Goal: Check status: Check status

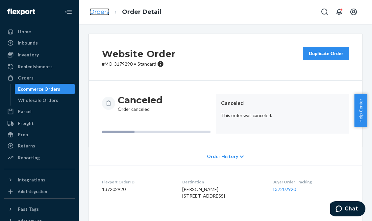
click at [98, 10] on link "Orders" at bounding box center [100, 11] width 20 height 7
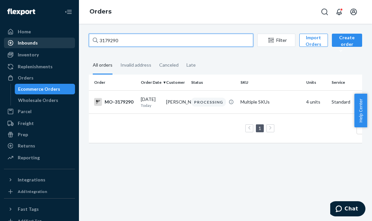
drag, startPoint x: 140, startPoint y: 40, endPoint x: 64, endPoint y: 39, distance: 76.1
click at [64, 39] on div "Home Inbounds Shipping Plans Problems Inventory Products Branded Packaging Repl…" at bounding box center [186, 110] width 372 height 221
paste input "80329"
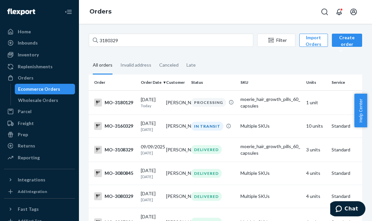
click at [206, 65] on fieldset "All orders Invalid address Canceled Late" at bounding box center [226, 65] width 274 height 18
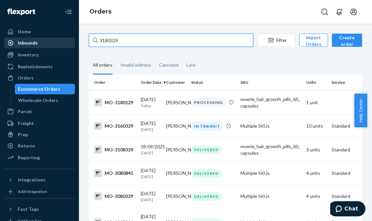
drag, startPoint x: 143, startPoint y: 44, endPoint x: 69, endPoint y: 41, distance: 73.5
click at [69, 41] on div "Home Inbounds Shipping Plans Problems Inventory Products Branded Packaging Repl…" at bounding box center [186, 110] width 372 height 221
paste input "[PERSON_NAME]"
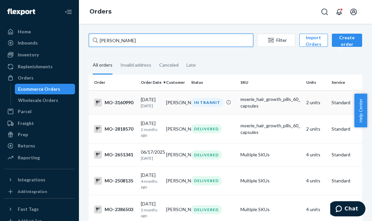
type input "[PERSON_NAME]"
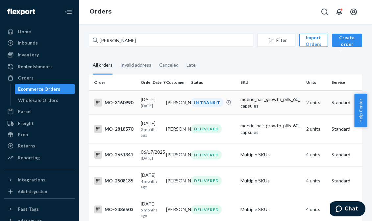
click at [152, 107] on p "[DATE]" at bounding box center [151, 106] width 20 height 6
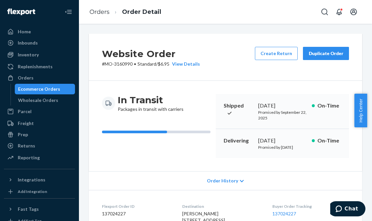
scroll to position [254, 0]
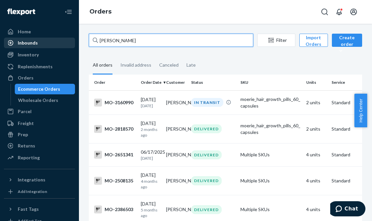
drag, startPoint x: 147, startPoint y: 41, endPoint x: 67, endPoint y: 41, distance: 80.4
click at [67, 41] on div "Home Inbounds Shipping Plans Problems Inventory Products Branded Packaging Repl…" at bounding box center [186, 110] width 372 height 221
paste input "3130467"
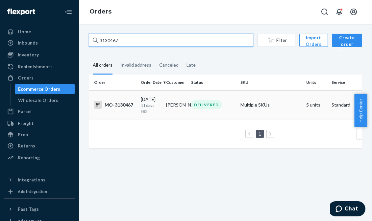
type input "3130467"
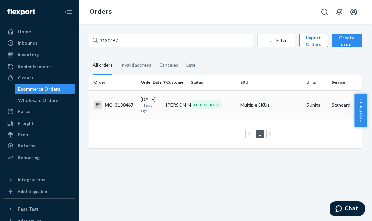
click at [163, 105] on td "[DATE] [DATE]" at bounding box center [150, 104] width 25 height 29
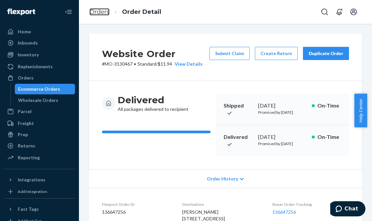
click at [104, 11] on link "Orders" at bounding box center [100, 11] width 20 height 7
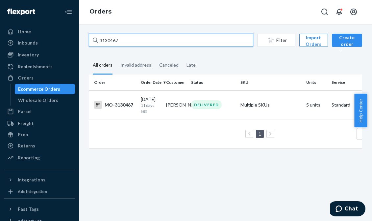
click at [142, 43] on input "3130467" at bounding box center [171, 40] width 165 height 13
drag, startPoint x: 142, startPoint y: 41, endPoint x: 74, endPoint y: 37, distance: 68.0
click at [74, 37] on div "Home Inbounds Shipping Plans Problems Inventory Products Branded Packaging Repl…" at bounding box center [186, 110] width 372 height 221
paste input "77363"
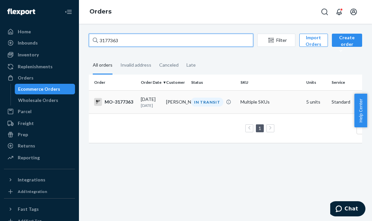
type input "3177363"
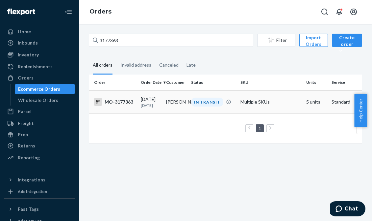
click at [169, 102] on td "[PERSON_NAME]" at bounding box center [176, 101] width 25 height 23
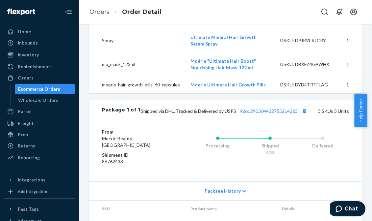
scroll to position [253, 0]
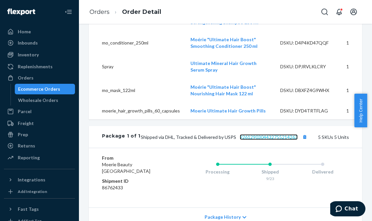
click at [281, 140] on link "9261290304432755214263" at bounding box center [269, 137] width 58 height 6
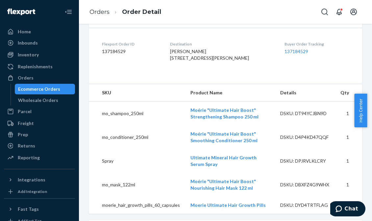
scroll to position [99, 0]
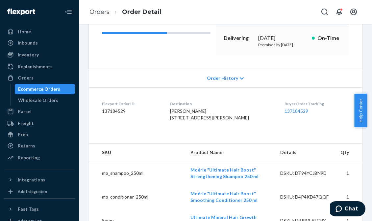
drag, startPoint x: 190, startPoint y: 141, endPoint x: 178, endPoint y: 129, distance: 17.0
click at [178, 121] on div "[PERSON_NAME] [STREET_ADDRESS][PERSON_NAME]" at bounding box center [222, 114] width 104 height 13
copy span "[STREET_ADDRESS][PERSON_NAME]"
drag, startPoint x: 101, startPoint y: 11, endPoint x: 139, endPoint y: 24, distance: 39.9
click at [101, 11] on link "Orders" at bounding box center [100, 11] width 20 height 7
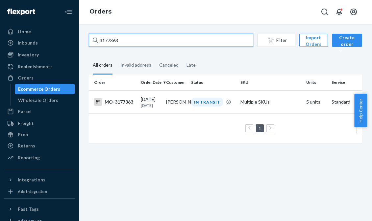
drag, startPoint x: 141, startPoint y: 45, endPoint x: 83, endPoint y: 38, distance: 58.3
click at [83, 38] on div "3177363 Filter Import Orders Create order Ecommerce order Removal order All ord…" at bounding box center [225, 122] width 293 height 197
paste input "80617"
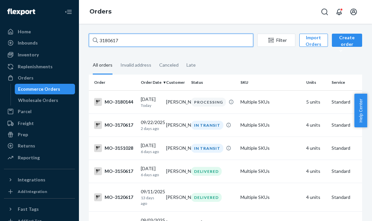
drag, startPoint x: 132, startPoint y: 39, endPoint x: 79, endPoint y: 40, distance: 52.7
click at [79, 40] on div "3180617 Filter Import Orders Create order Ecommerce order Removal order All ord…" at bounding box center [225, 122] width 293 height 197
paste input "742"
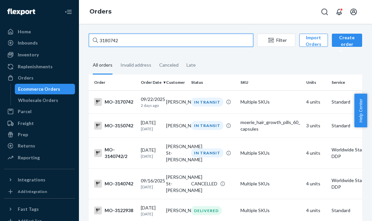
drag, startPoint x: 147, startPoint y: 41, endPoint x: 72, endPoint y: 38, distance: 74.8
click at [72, 38] on div "Home Inbounds Shipping Plans Problems Inventory Products Branded Packaging Repl…" at bounding box center [186, 110] width 372 height 221
paste input "[PERSON_NAME]"
type input "[PERSON_NAME]"
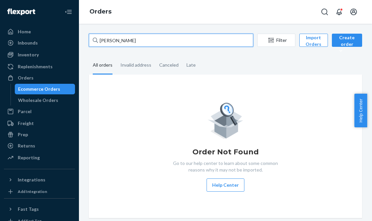
drag, startPoint x: 147, startPoint y: 41, endPoint x: 54, endPoint y: 37, distance: 92.3
click at [56, 37] on div "Home Inbounds Shipping Plans Problems Inventory Products Branded Packaging Repl…" at bounding box center [186, 110] width 372 height 221
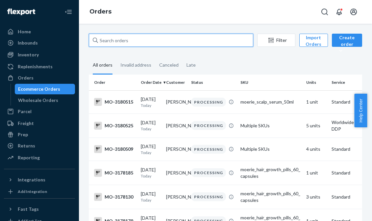
drag, startPoint x: 132, startPoint y: 41, endPoint x: 90, endPoint y: 41, distance: 42.2
click at [90, 41] on input "text" at bounding box center [171, 40] width 165 height 13
paste input "3180617"
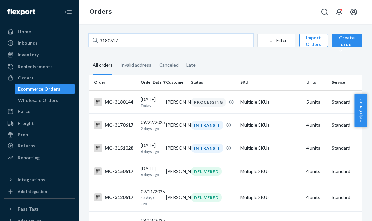
drag, startPoint x: 131, startPoint y: 40, endPoint x: 74, endPoint y: 40, distance: 57.0
click at [74, 40] on div "Home Inbounds Shipping Plans Problems Inventory Products Branded Packaging Repl…" at bounding box center [186, 110] width 372 height 221
paste input "742"
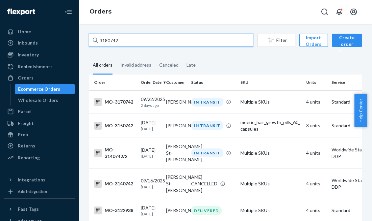
drag, startPoint x: 134, startPoint y: 41, endPoint x: 92, endPoint y: 42, distance: 42.2
click at [92, 42] on input "3180742" at bounding box center [171, 40] width 165 height 13
paste input "6"
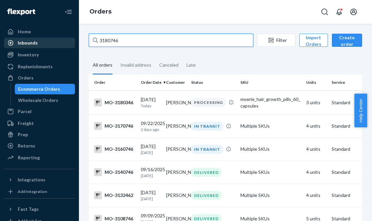
drag, startPoint x: 150, startPoint y: 42, endPoint x: 65, endPoint y: 42, distance: 84.3
click at [65, 42] on div "Home Inbounds Shipping Plans Problems Inventory Products Branded Packaging Repl…" at bounding box center [186, 110] width 372 height 221
paste input "8"
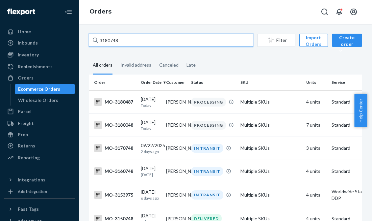
drag, startPoint x: 139, startPoint y: 40, endPoint x: 85, endPoint y: 42, distance: 54.4
paste input "[PERSON_NAME]"
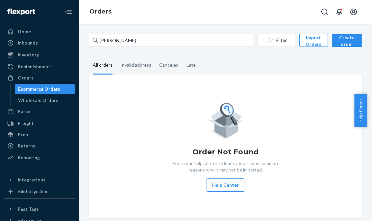
click at [128, 4] on div "Orders" at bounding box center [225, 12] width 293 height 24
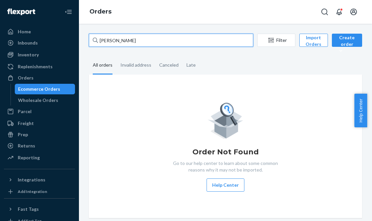
drag, startPoint x: 144, startPoint y: 42, endPoint x: 76, endPoint y: 42, distance: 68.2
click at [76, 42] on div "Home Inbounds Shipping Plans Problems Inventory Products Branded Packaging Repl…" at bounding box center [186, 110] width 372 height 221
paste input "3180594"
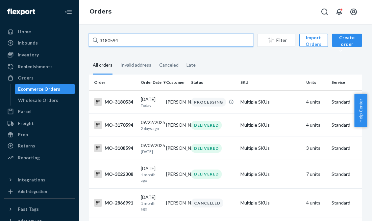
click at [125, 41] on input "3180594" at bounding box center [171, 40] width 165 height 13
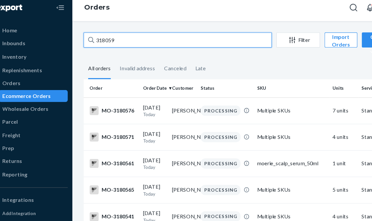
click at [133, 39] on input "318059" at bounding box center [171, 40] width 165 height 13
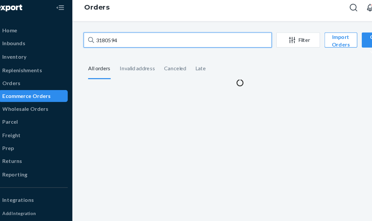
drag, startPoint x: 121, startPoint y: 41, endPoint x: 70, endPoint y: 30, distance: 52.3
click at [70, 30] on div "Home Inbounds Shipping Plans Problems Inventory Products Branded Packaging Repl…" at bounding box center [186, 110] width 372 height 221
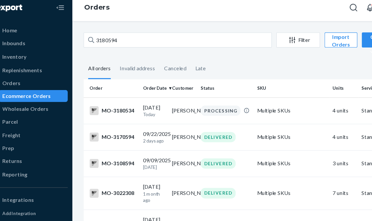
click at [70, 30] on div "Home Inbounds Shipping Plans Problems Inventory Products Branded Packaging Repl…" at bounding box center [39, 110] width 79 height 221
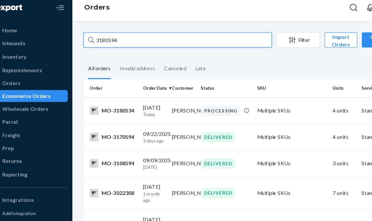
drag, startPoint x: 133, startPoint y: 43, endPoint x: 93, endPoint y: 34, distance: 41.3
click at [92, 34] on input "3180594" at bounding box center [171, 40] width 165 height 13
paste input "[PERSON_NAME]"
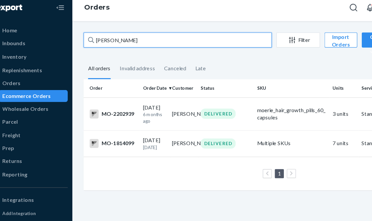
type input "[PERSON_NAME]"
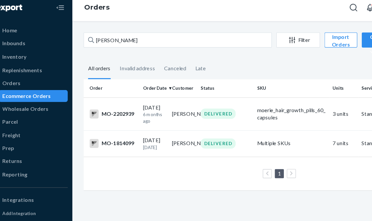
click at [180, 7] on div "Orders" at bounding box center [225, 12] width 293 height 24
